Goal: Information Seeking & Learning: Check status

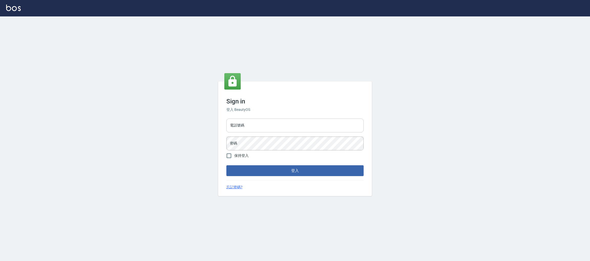
click at [284, 128] on input "電話號碼" at bounding box center [294, 125] width 137 height 14
type input "0981921116"
click at [226, 165] on button "登入" at bounding box center [294, 170] width 137 height 11
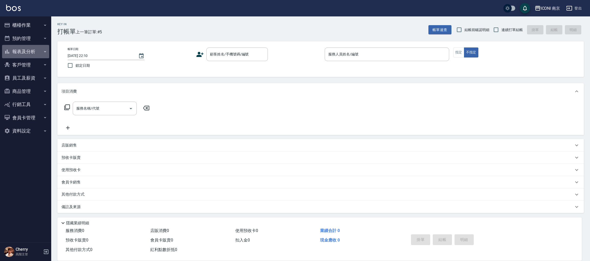
click at [35, 47] on button "報表及分析" at bounding box center [25, 51] width 47 height 13
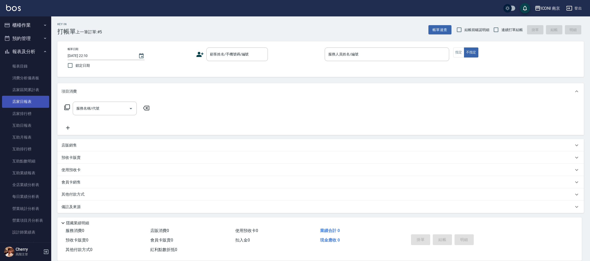
click at [27, 98] on link "店家日報表" at bounding box center [25, 102] width 47 height 12
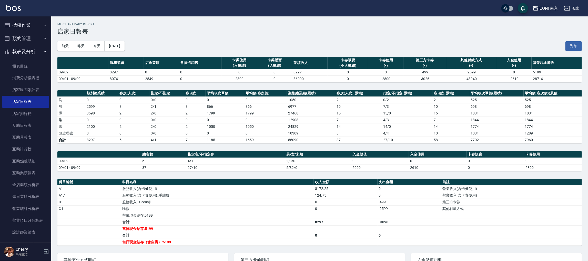
click at [551, 7] on div "ICONI 南京" at bounding box center [547, 8] width 19 height 6
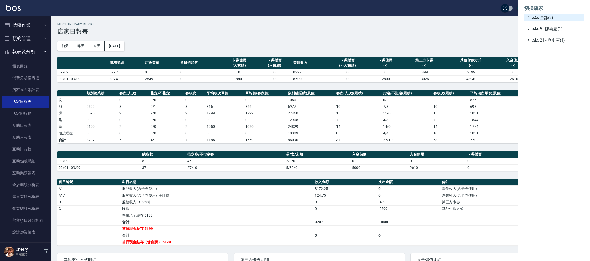
click at [544, 19] on span "全部(3)" at bounding box center [557, 17] width 49 height 6
click at [546, 31] on span "PS23" at bounding box center [557, 32] width 50 height 6
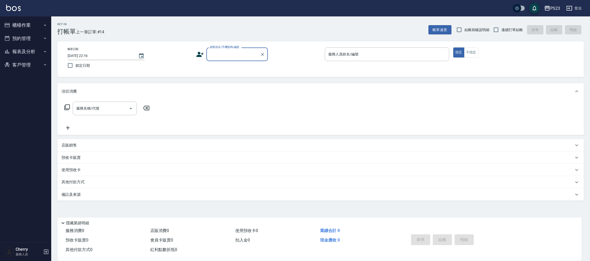
click at [23, 54] on button "報表及分析" at bounding box center [25, 51] width 47 height 13
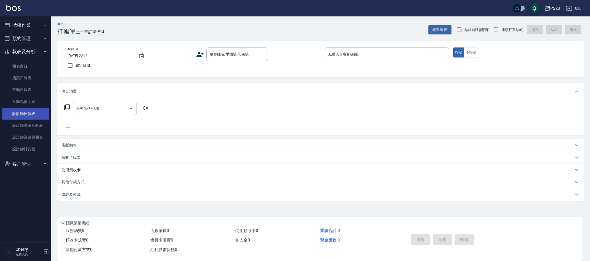
click at [28, 113] on link "設計師日報表" at bounding box center [25, 114] width 47 height 12
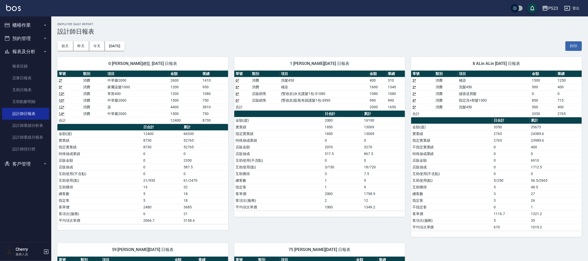
click at [572, 11] on button "登出" at bounding box center [572, 8] width 20 height 9
